Goal: Task Accomplishment & Management: Use online tool/utility

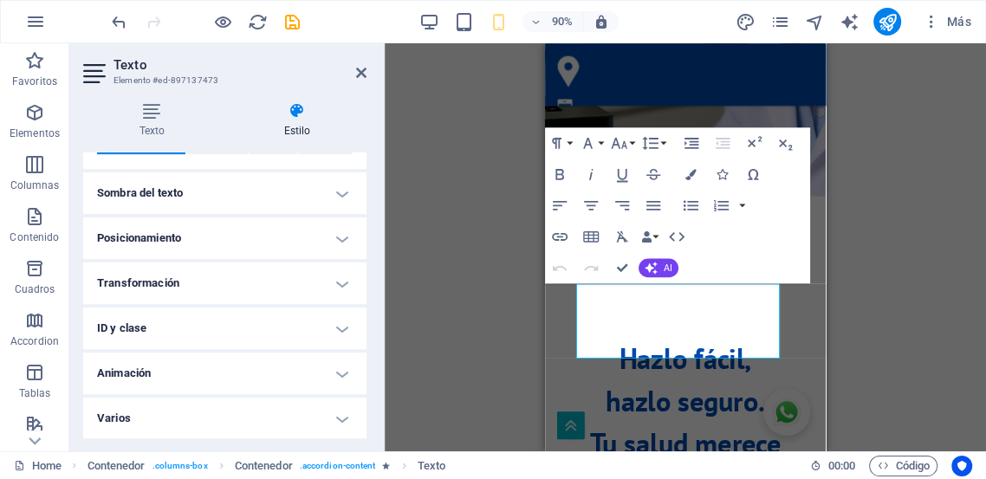
scroll to position [5587, 0]
click at [584, 230] on icon "button" at bounding box center [590, 237] width 19 height 19
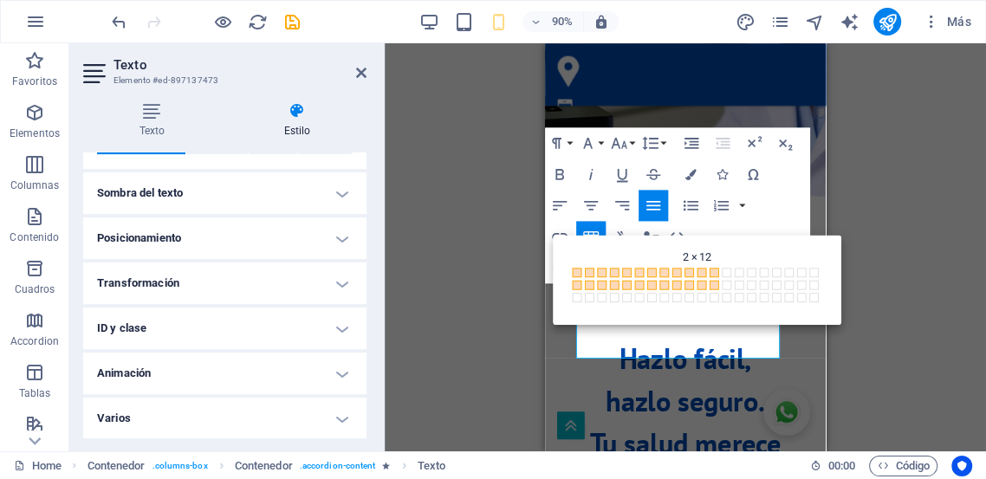
click at [769, 214] on div "Paragraph Format Normal Heading 1 Heading 2 Heading 3 Heading 4 Heading 5 Headi…" at bounding box center [677, 206] width 265 height 156
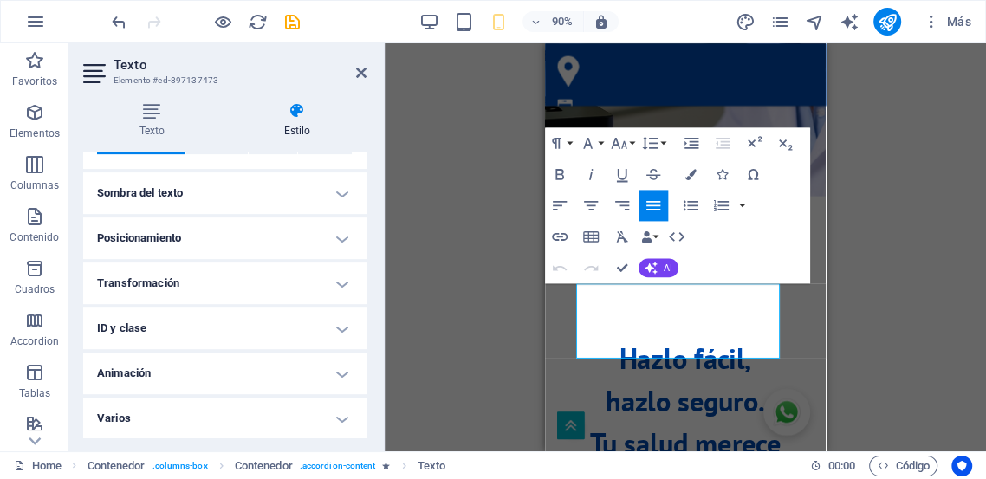
click at [917, 327] on div "H2 Contenedor Texto Contenedor Tarjetas Contenedor Imagen Contenedor Texto Cont…" at bounding box center [685, 247] width 601 height 408
click at [693, 174] on icon "button" at bounding box center [690, 174] width 11 height 11
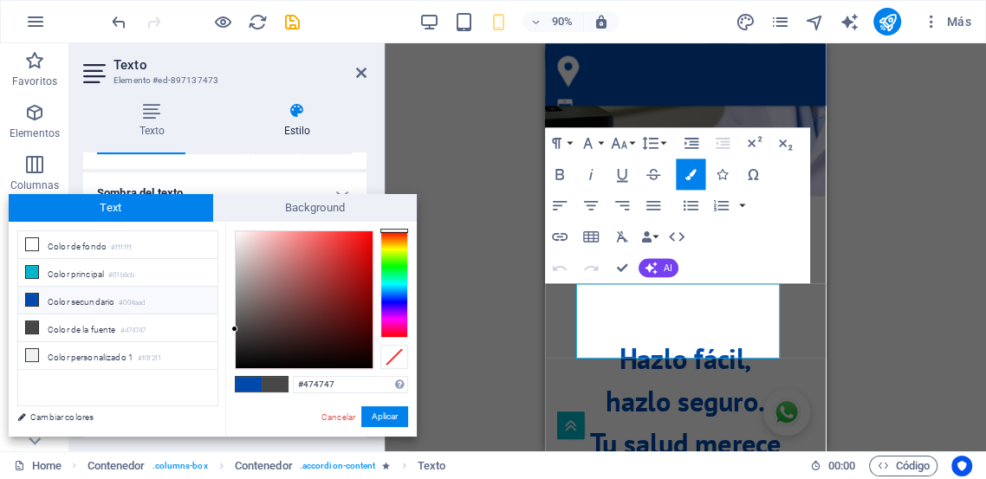
click at [862, 237] on div "H2 Contenedor Texto Contenedor Tarjetas Contenedor Imagen Contenedor Texto Cont…" at bounding box center [685, 247] width 601 height 408
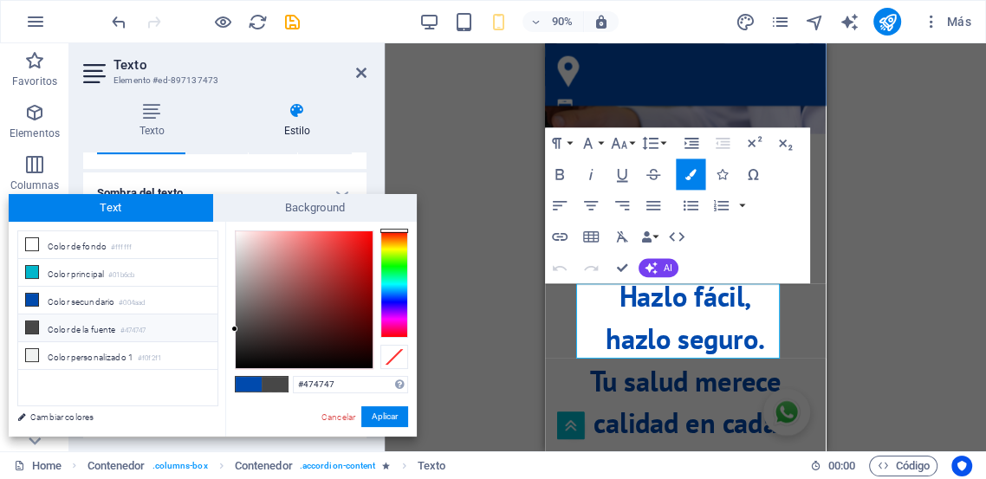
click at [864, 294] on div "H2 Contenedor Texto Contenedor Tarjetas Contenedor Imagen Contenedor Texto Cont…" at bounding box center [685, 247] width 601 height 408
click at [686, 183] on button "Colors" at bounding box center [690, 174] width 29 height 31
click at [689, 183] on button "Colors" at bounding box center [690, 174] width 29 height 31
click at [450, 378] on div "H2 Contenedor Texto Contenedor Tarjetas Contenedor Imagen Contenedor Texto Cont…" at bounding box center [685, 247] width 601 height 408
click at [388, 413] on button "Aplicar" at bounding box center [384, 416] width 47 height 21
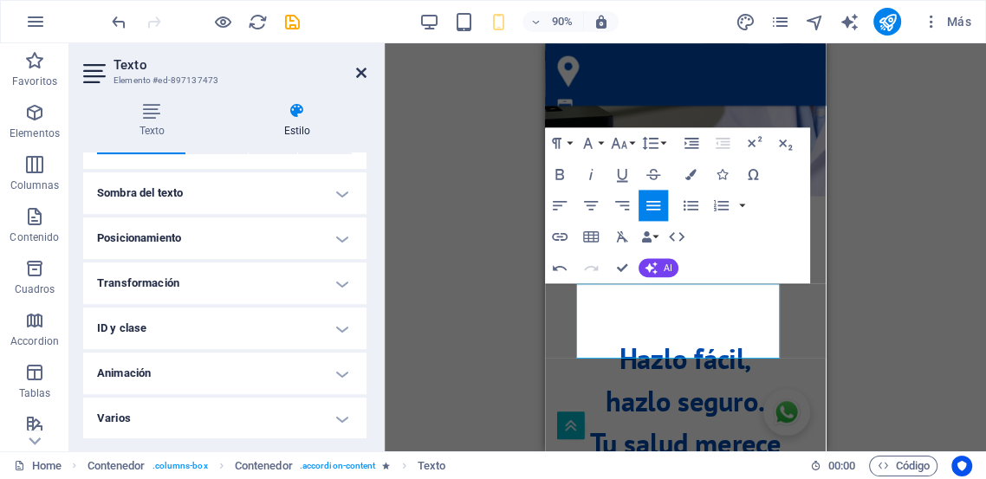
click at [359, 71] on icon at bounding box center [361, 73] width 10 height 14
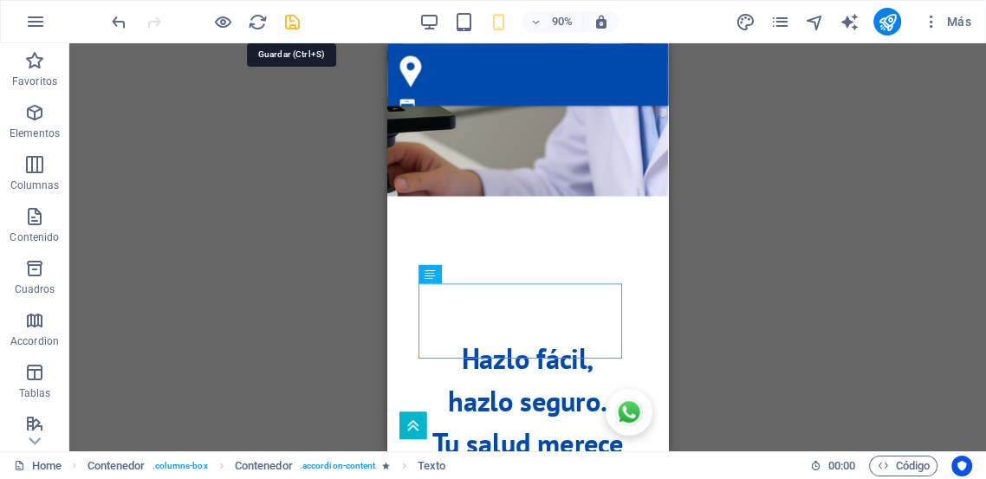
click at [283, 23] on icon "save" at bounding box center [292, 22] width 20 height 20
select select "px"
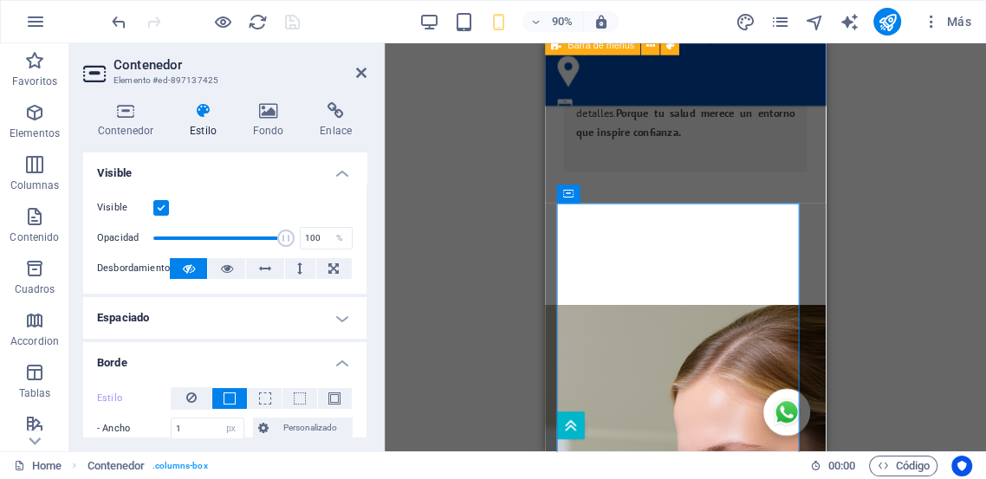
scroll to position [5042, 0]
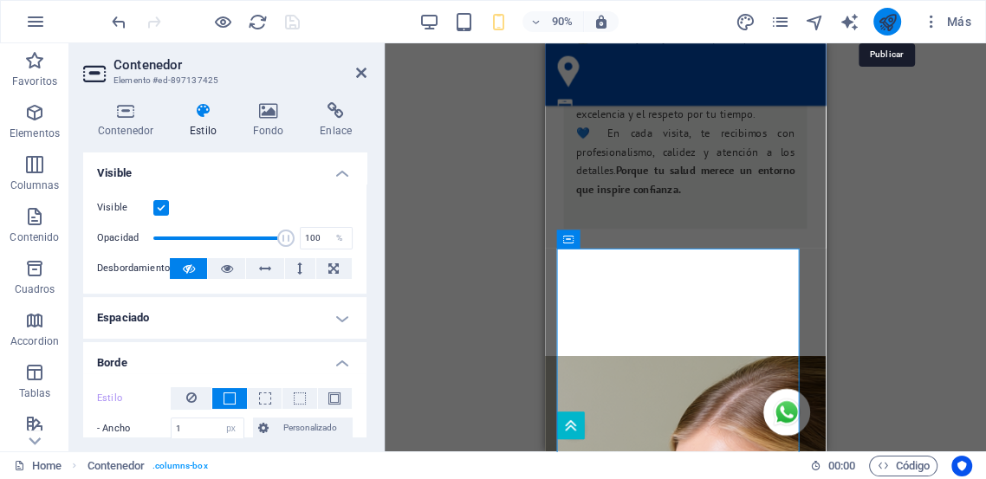
click at [885, 23] on icon "publish" at bounding box center [887, 22] width 20 height 20
select select "px"
